Goal: Task Accomplishment & Management: Use online tool/utility

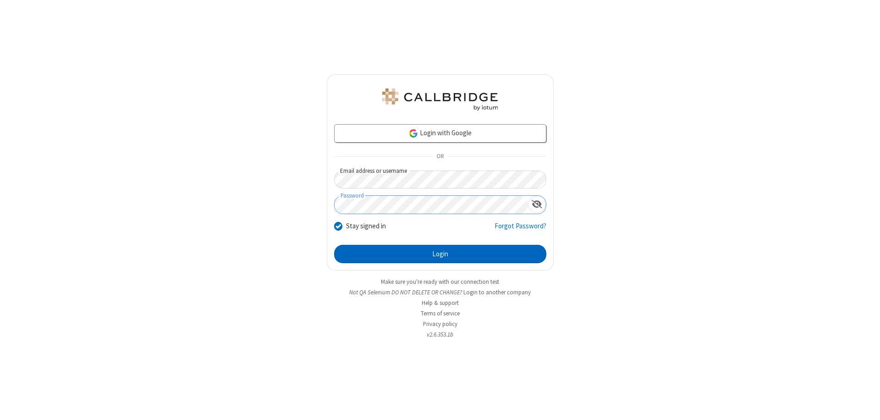
click at [440, 254] on button "Login" at bounding box center [440, 254] width 212 height 18
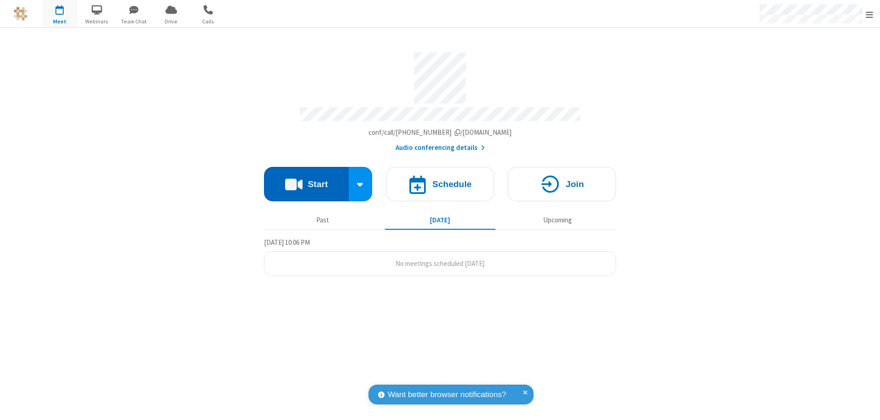
click at [306, 180] on button "Start" at bounding box center [306, 184] width 85 height 34
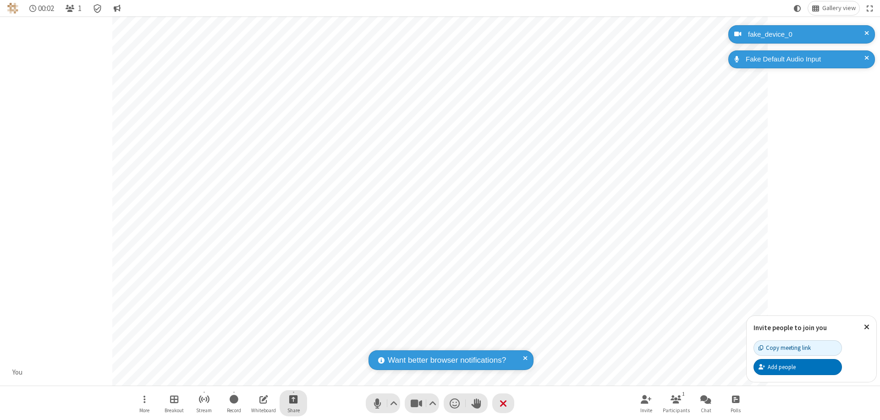
click at [293, 399] on span "Start sharing" at bounding box center [293, 398] width 9 height 11
click at [256, 377] on span "Share my screen" at bounding box center [256, 378] width 11 height 8
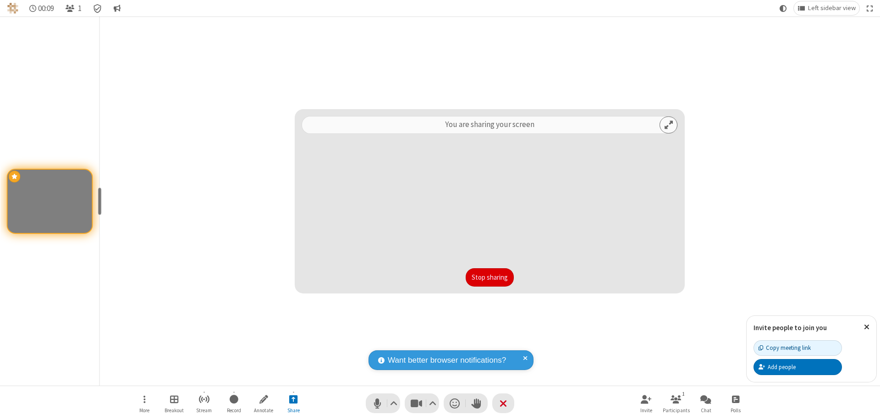
click at [489, 277] on button "Stop sharing" at bounding box center [490, 277] width 48 height 18
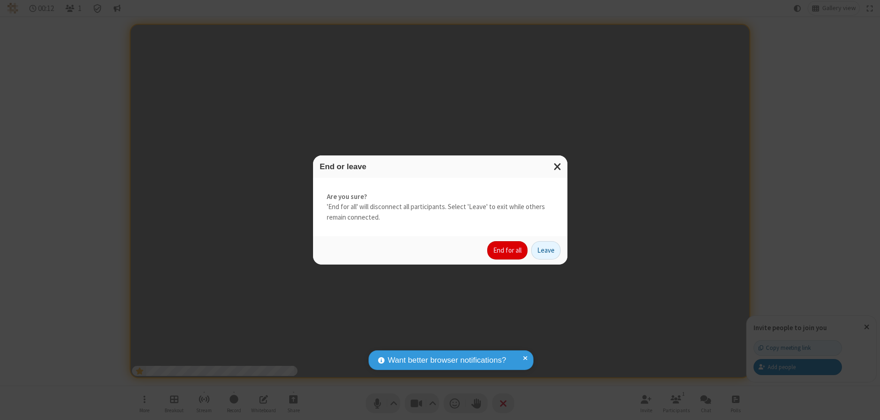
click at [508, 250] on button "End for all" at bounding box center [507, 250] width 40 height 18
